Goal: Task Accomplishment & Management: Use online tool/utility

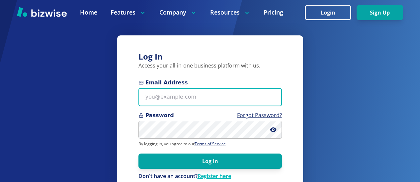
click at [151, 101] on input "Email Address" at bounding box center [209, 97] width 143 height 18
type input "[EMAIL_ADDRESS][PERSON_NAME][DOMAIN_NAME]"
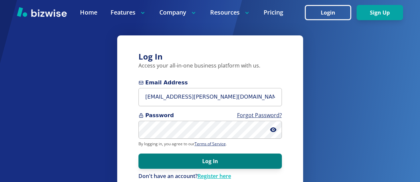
click at [174, 159] on button "Log In" at bounding box center [209, 161] width 143 height 15
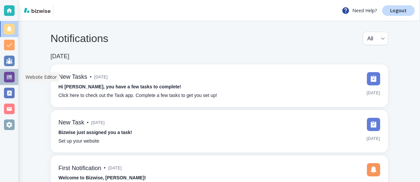
click at [8, 77] on div at bounding box center [9, 77] width 11 height 11
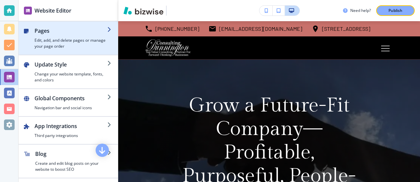
click at [45, 29] on h2 "Pages" at bounding box center [71, 31] width 73 height 8
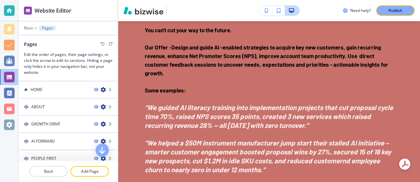
scroll to position [1108, 0]
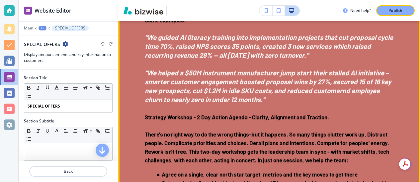
scroll to position [1168, 0]
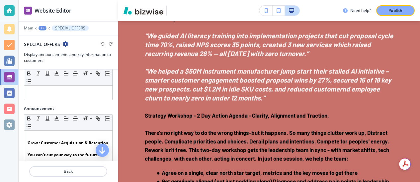
scroll to position [63, 0]
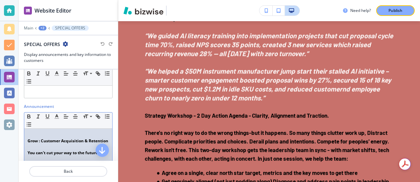
drag, startPoint x: 28, startPoint y: 142, endPoint x: 49, endPoint y: 145, distance: 22.1
click at [49, 144] on p "Grow : Customer Acquisition & Retention" at bounding box center [68, 141] width 81 height 6
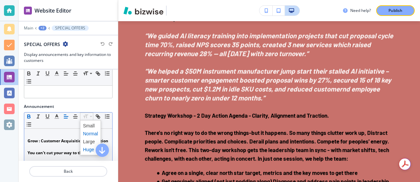
click at [89, 149] on span at bounding box center [90, 150] width 15 height 8
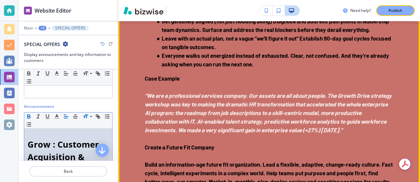
scroll to position [1320, 0]
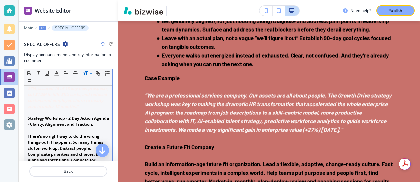
scroll to position [307, 0]
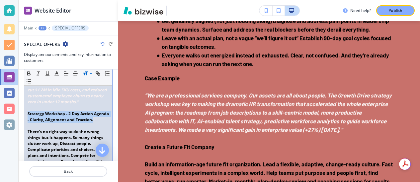
drag, startPoint x: 28, startPoint y: 126, endPoint x: 74, endPoint y: 137, distance: 47.5
click at [74, 123] on p "Strategy Workshop - 2 Day Action Agenda - Clarity, Alignment and Traction." at bounding box center [68, 117] width 81 height 12
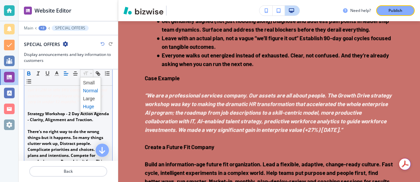
click at [89, 106] on span at bounding box center [90, 107] width 15 height 8
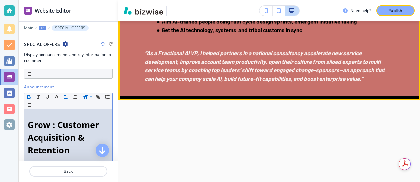
scroll to position [1539, 0]
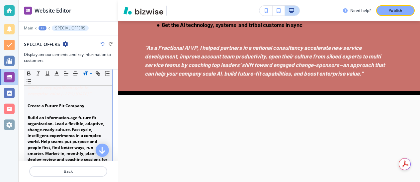
scroll to position [572, 0]
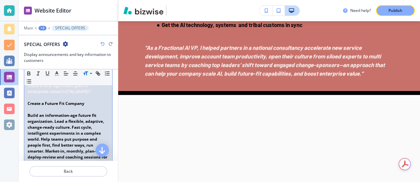
drag, startPoint x: 27, startPoint y: 121, endPoint x: 87, endPoint y: 120, distance: 60.1
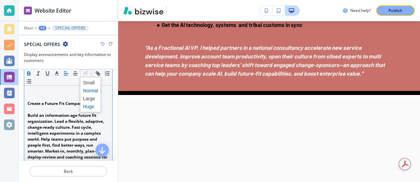
click at [89, 107] on span at bounding box center [90, 107] width 15 height 8
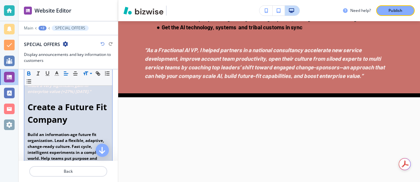
scroll to position [82, 0]
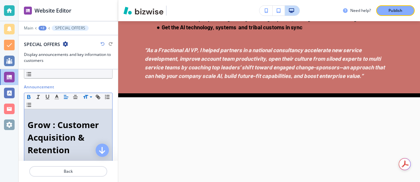
click at [101, 132] on p "Grow : Customer Acquisition & Retention" at bounding box center [68, 138] width 81 height 38
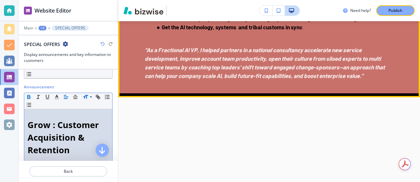
click at [150, 32] on ul "Help people do their best work, live their best life, achieve purposeful goals.…" at bounding box center [269, 14] width 249 height 35
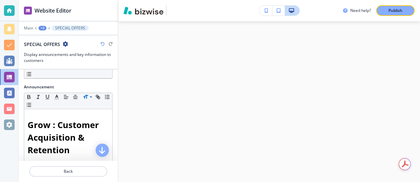
scroll to position [1617, 0]
click at [393, 12] on p "Publish" at bounding box center [395, 11] width 14 height 6
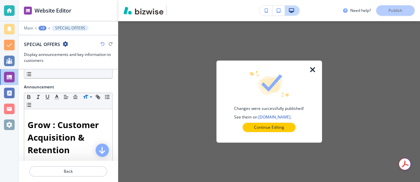
click at [311, 71] on icon "button" at bounding box center [313, 70] width 8 height 8
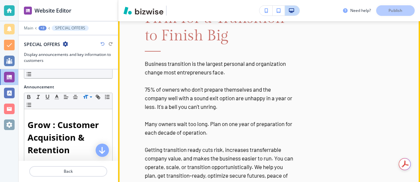
scroll to position [2082, 0]
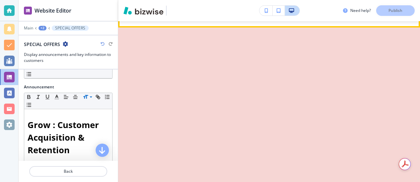
scroll to position [2372, 0]
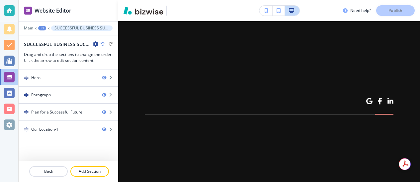
scroll to position [0, 0]
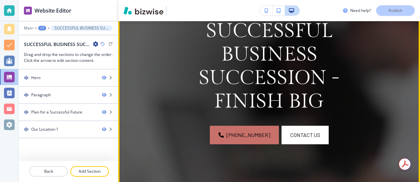
scroll to position [118, 0]
